Goal: Navigation & Orientation: Understand site structure

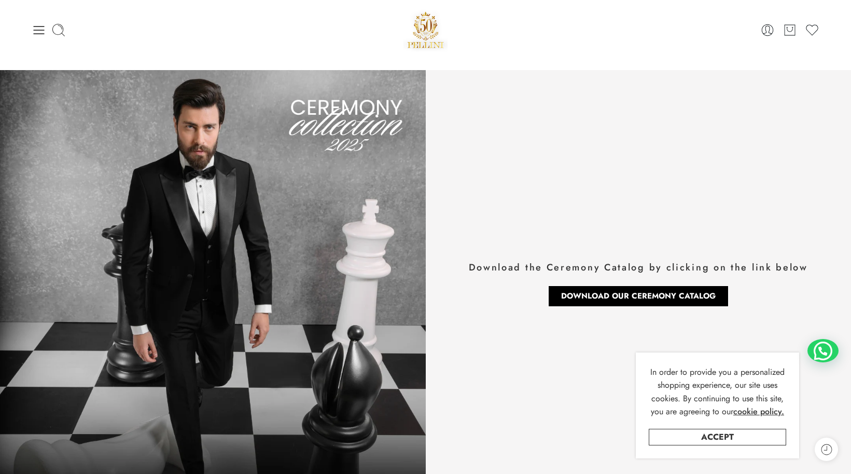
click at [422, 33] on img at bounding box center [426, 30] width 45 height 44
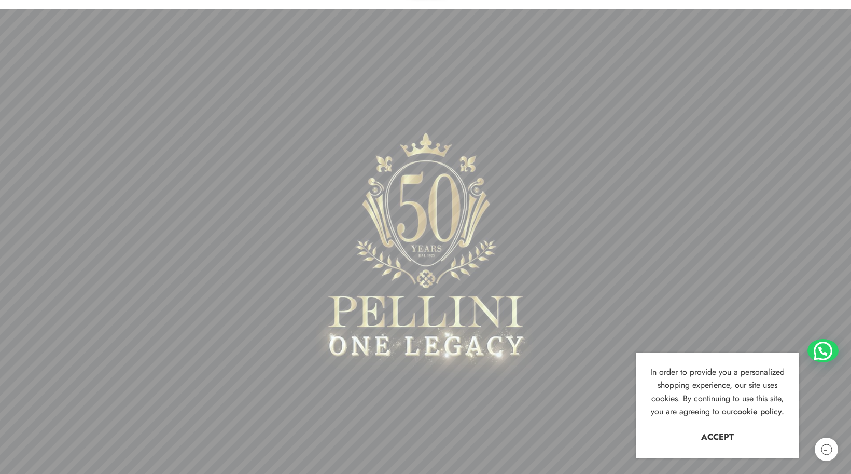
scroll to position [55, 0]
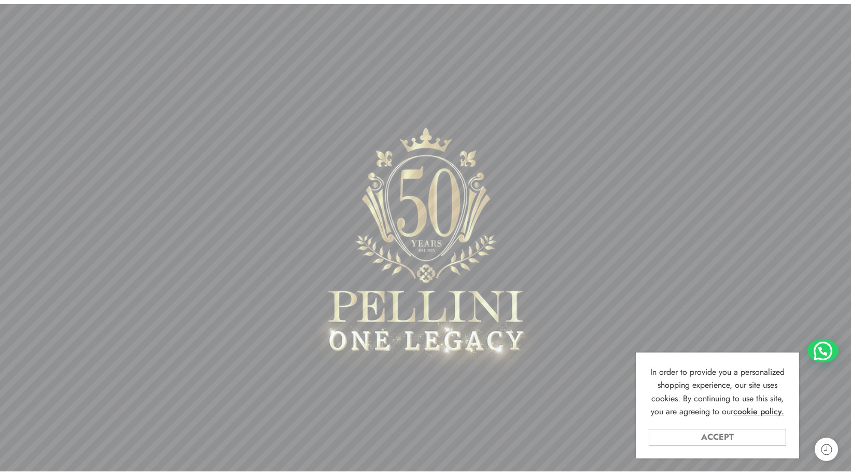
click at [742, 434] on link "Accept" at bounding box center [717, 436] width 137 height 17
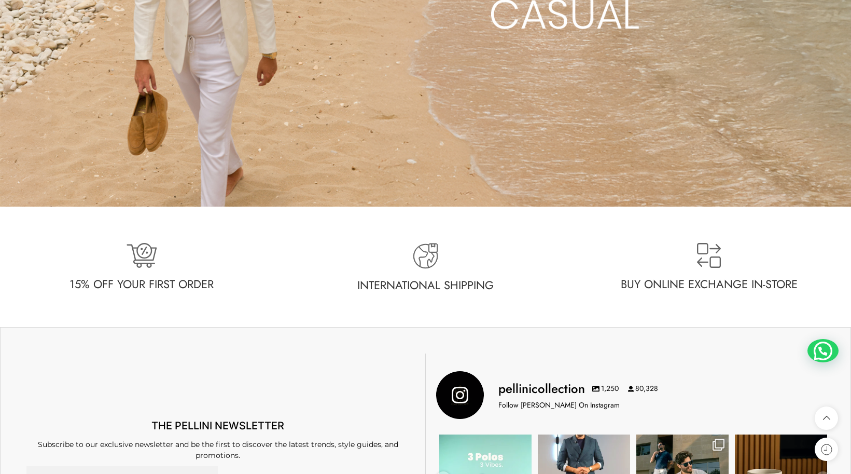
scroll to position [2242, 0]
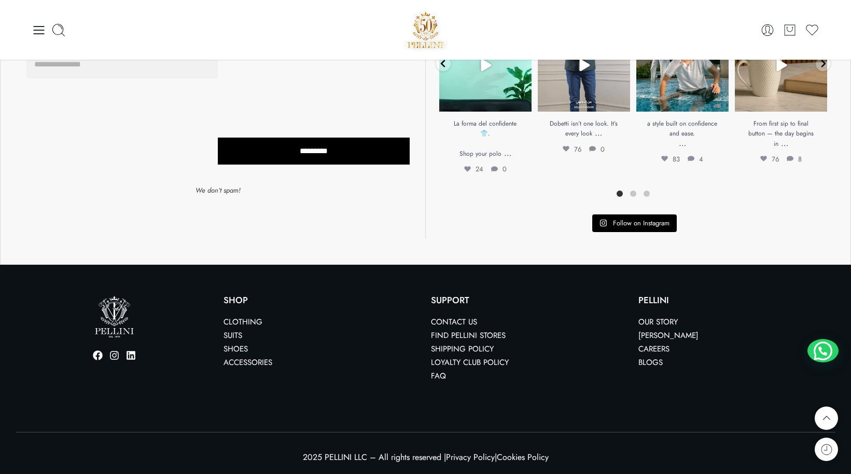
click at [659, 319] on link "Our Story" at bounding box center [657, 321] width 39 height 11
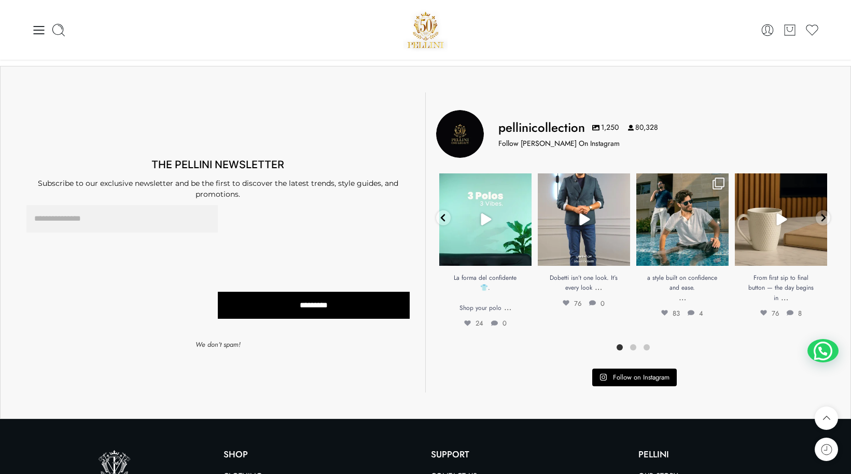
scroll to position [1906, 0]
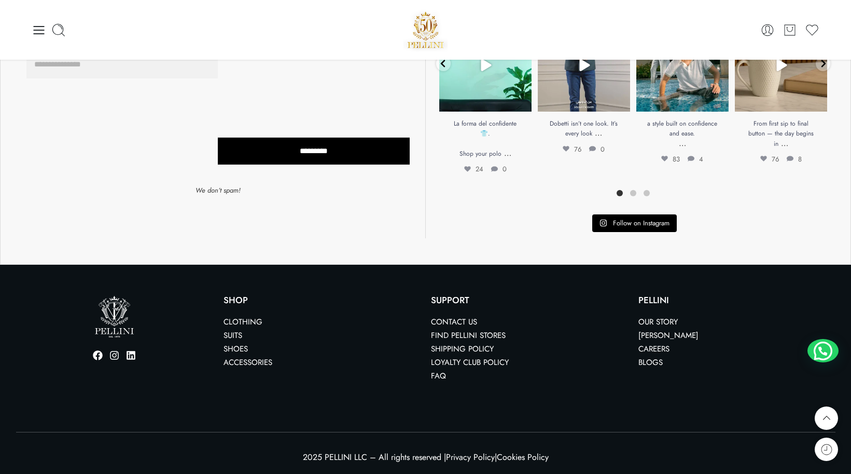
click at [672, 337] on link "[PERSON_NAME]" at bounding box center [668, 334] width 60 height 11
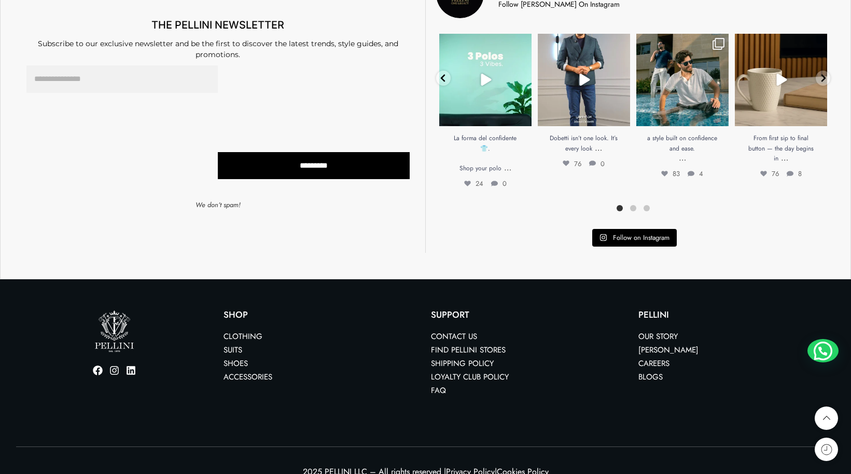
scroll to position [991, 0]
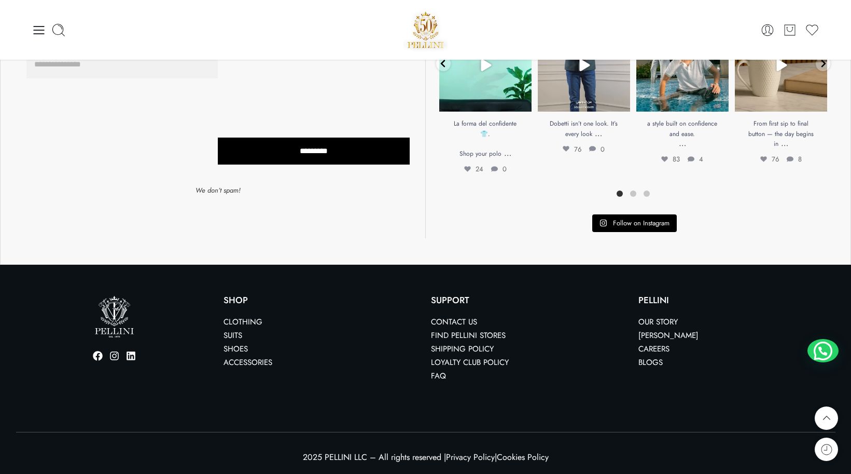
click at [663, 322] on link "Our Story" at bounding box center [657, 321] width 39 height 11
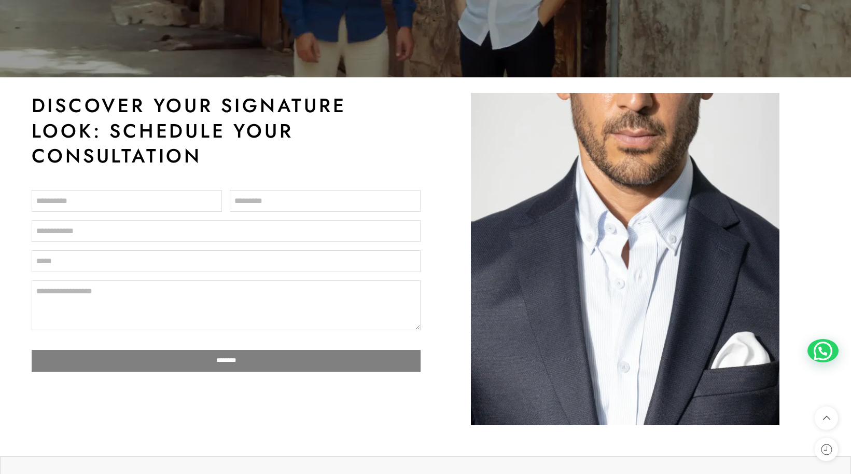
scroll to position [1364, 0]
